Goal: Task Accomplishment & Management: Manage account settings

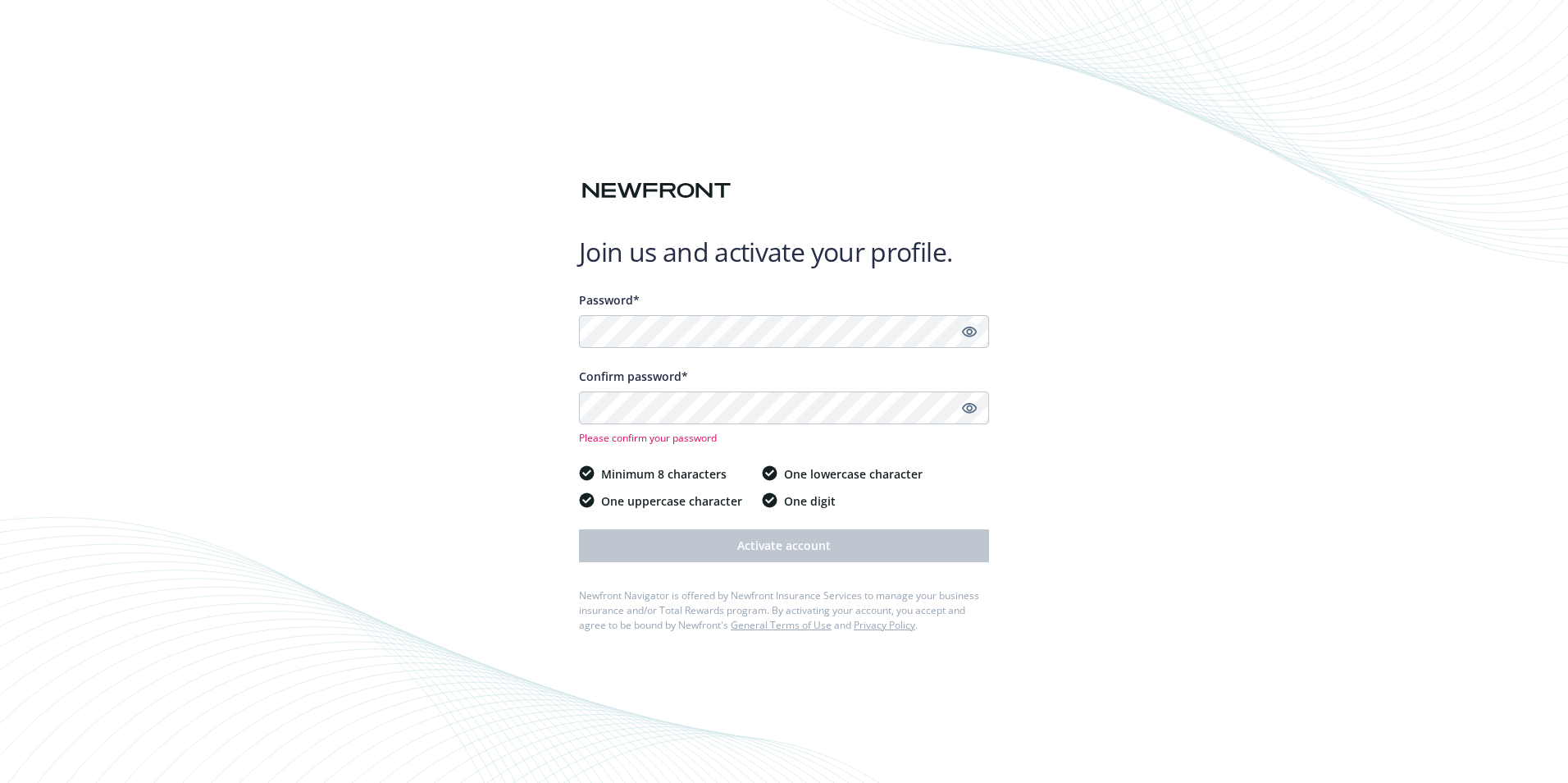
click at [971, 330] on icon "Show password" at bounding box center [969, 331] width 14 height 11
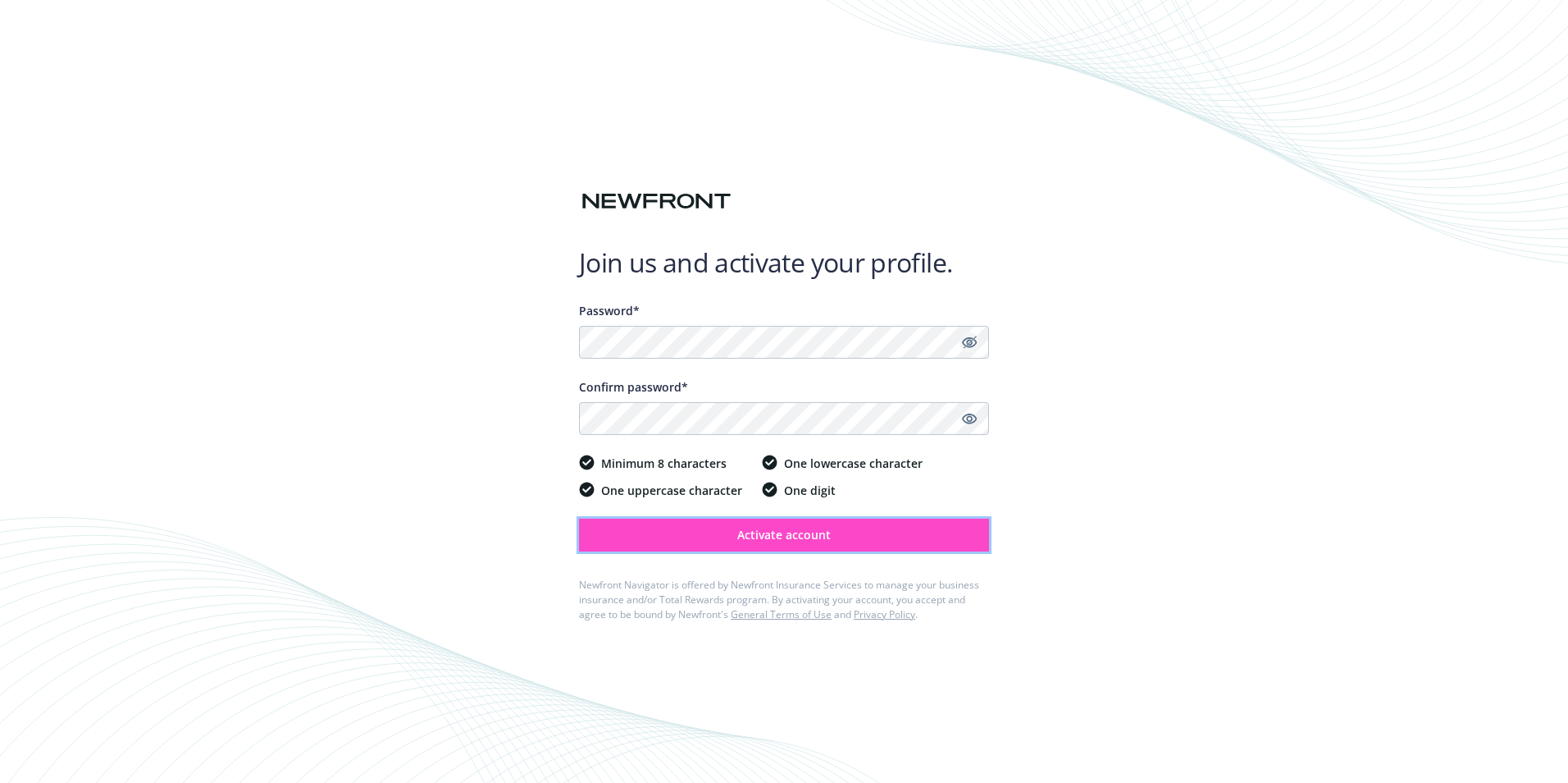
click at [869, 537] on button "Activate account" at bounding box center [784, 535] width 410 height 33
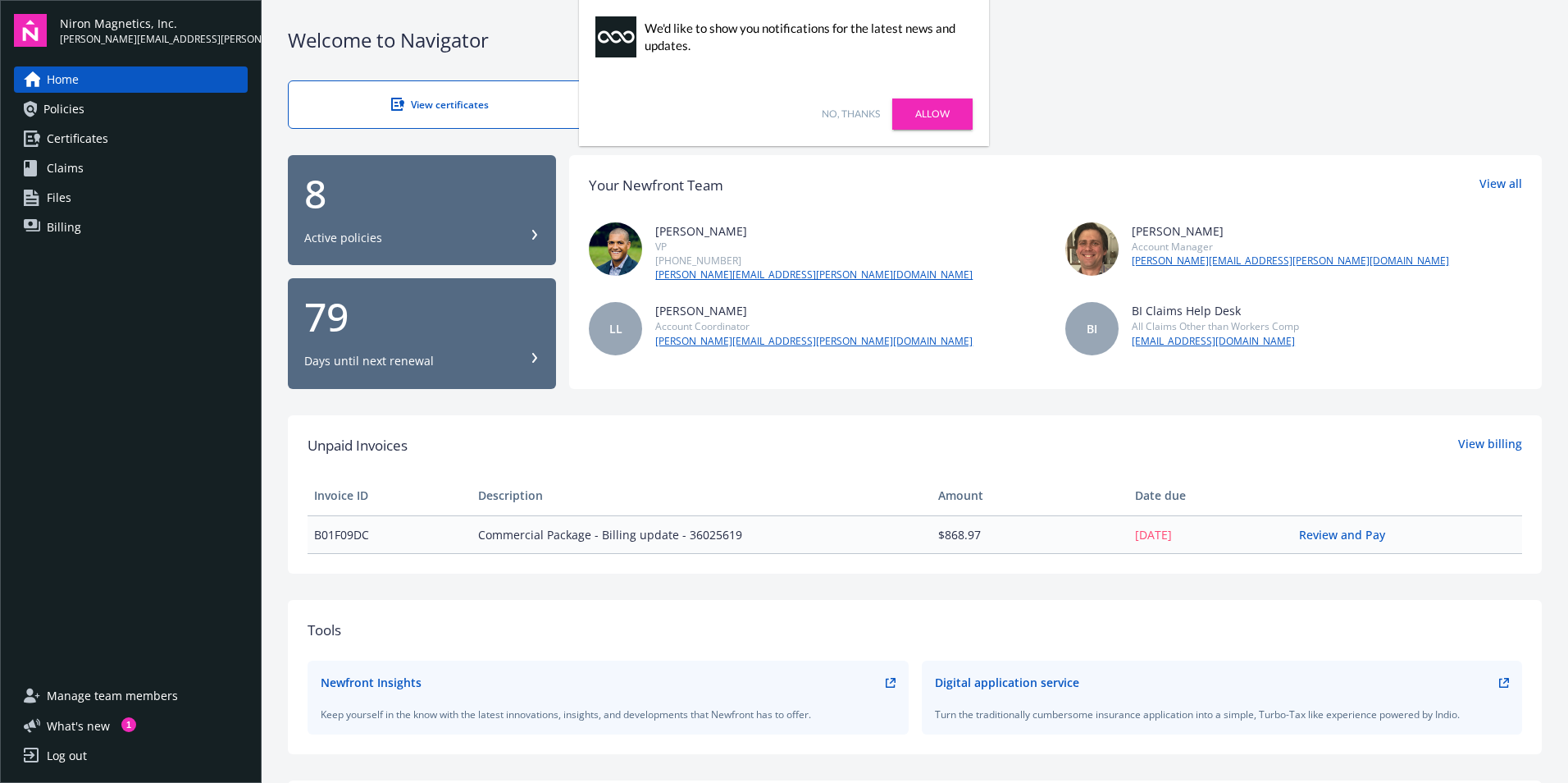
click at [914, 100] on link "Allow" at bounding box center [933, 114] width 80 height 32
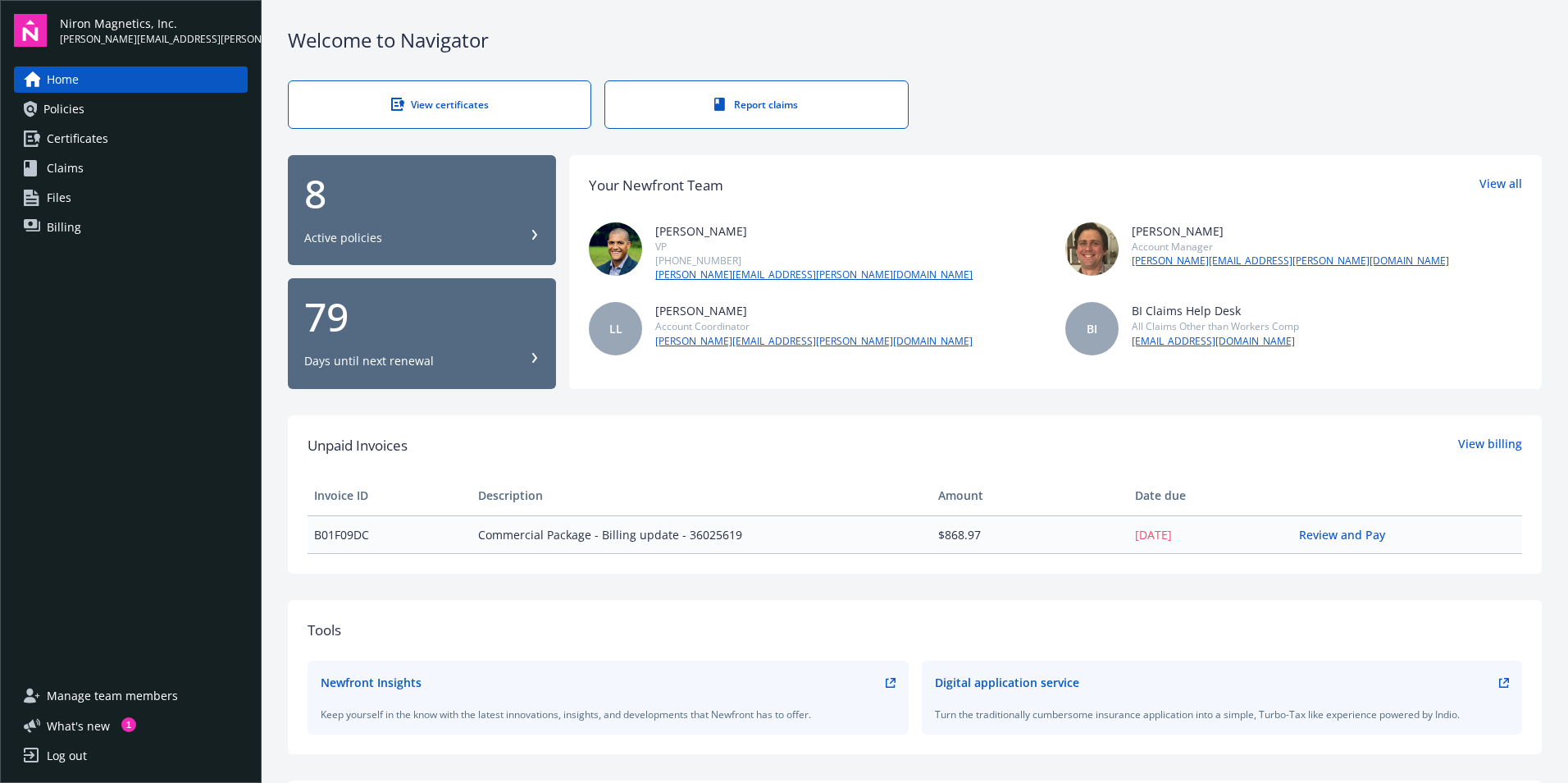
click at [462, 110] on div "View certificates" at bounding box center [439, 105] width 236 height 14
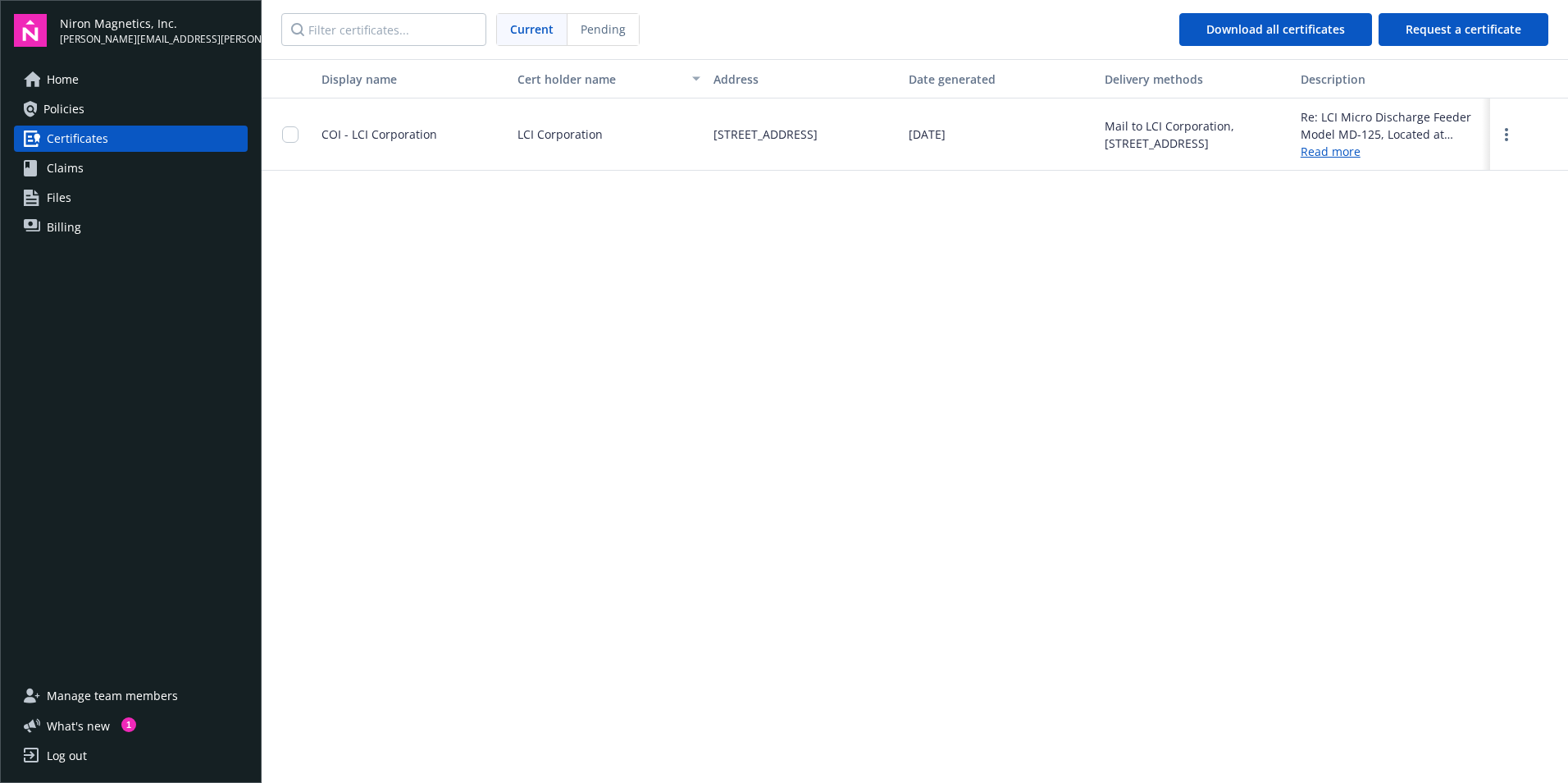
click at [83, 88] on link "Home" at bounding box center [130, 79] width 233 height 26
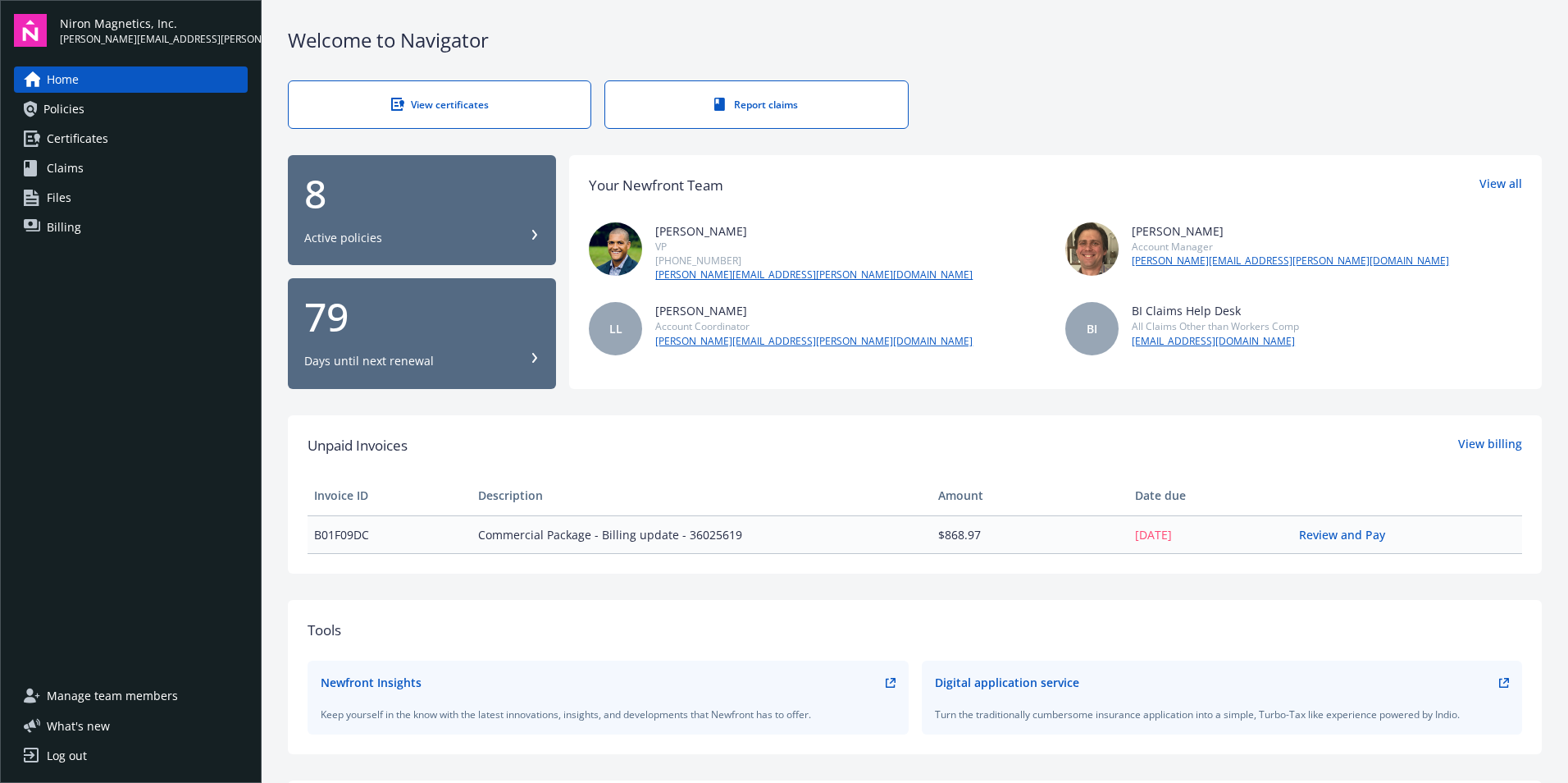
click at [1238, 80] on div "View certificates Report claims" at bounding box center [915, 104] width 1254 height 49
